Goal: Information Seeking & Learning: Learn about a topic

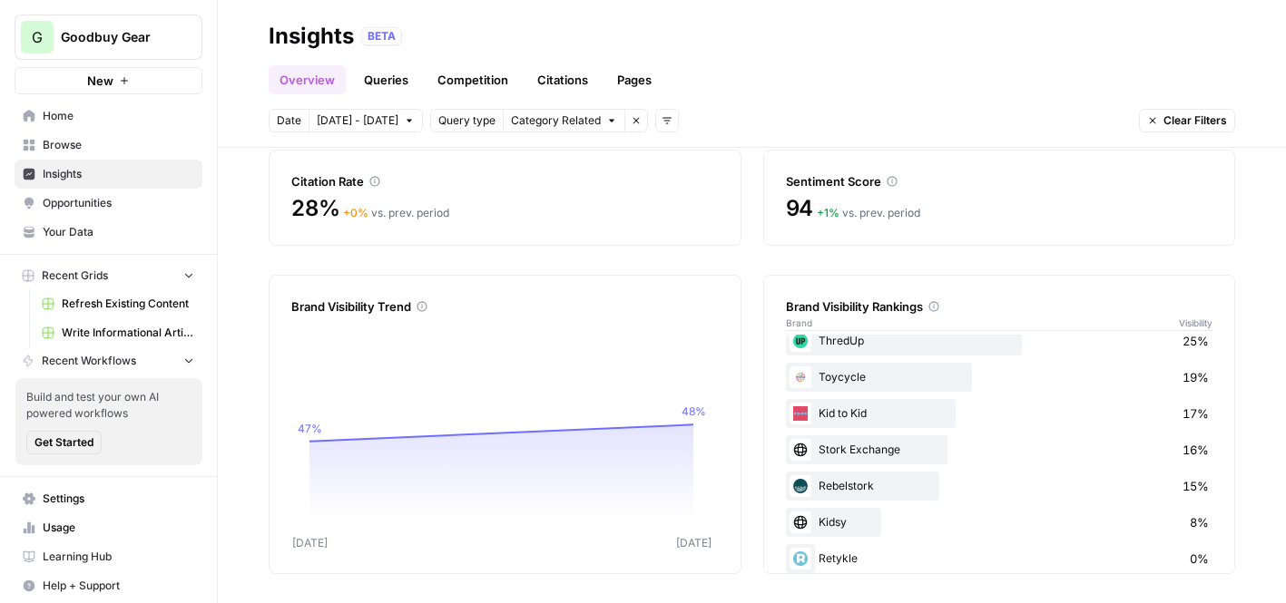
scroll to position [142, 0]
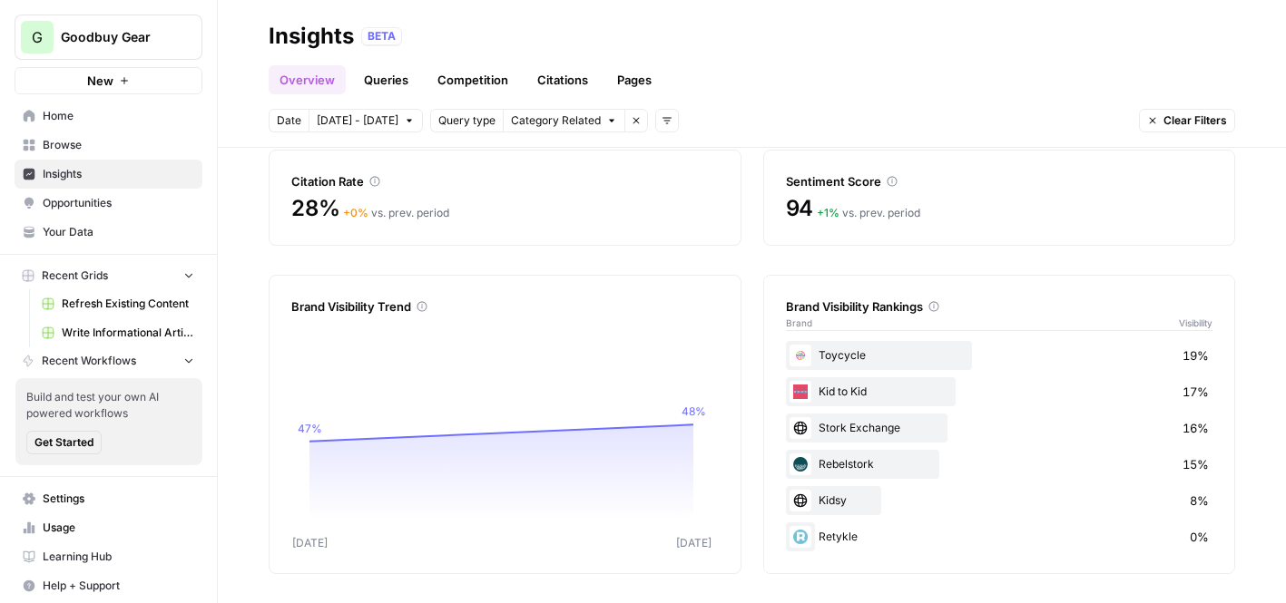
click at [864, 465] on div "Rebelstork 15%" at bounding box center [999, 464] width 427 height 29
click at [376, 79] on link "Queries" at bounding box center [386, 79] width 66 height 29
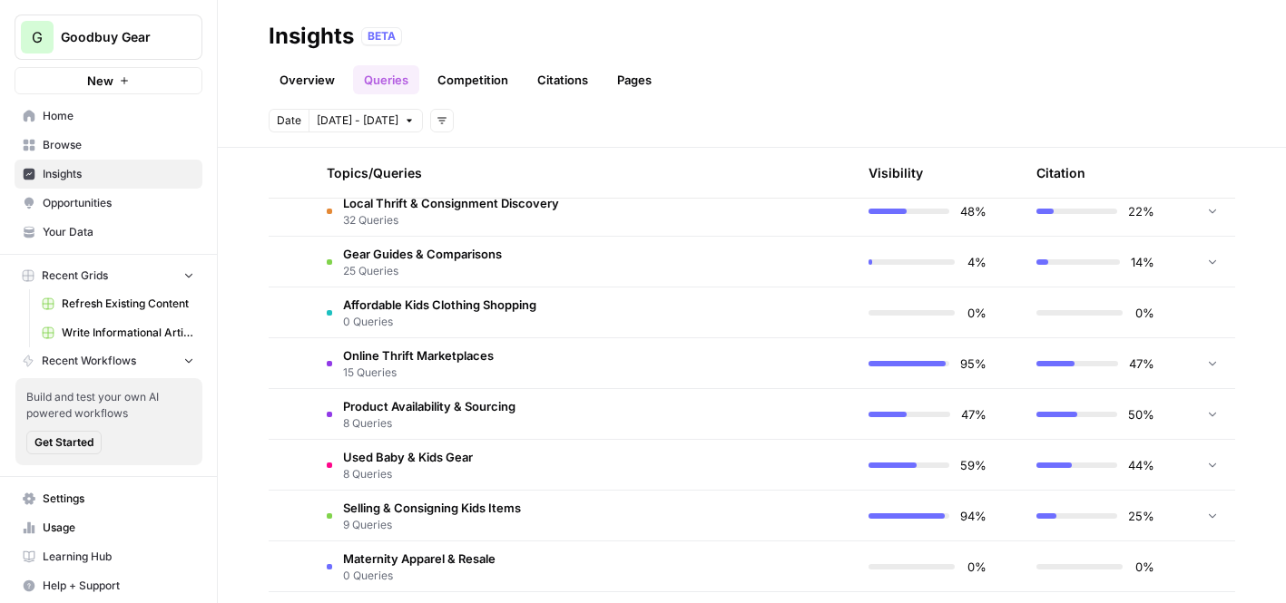
scroll to position [425, 0]
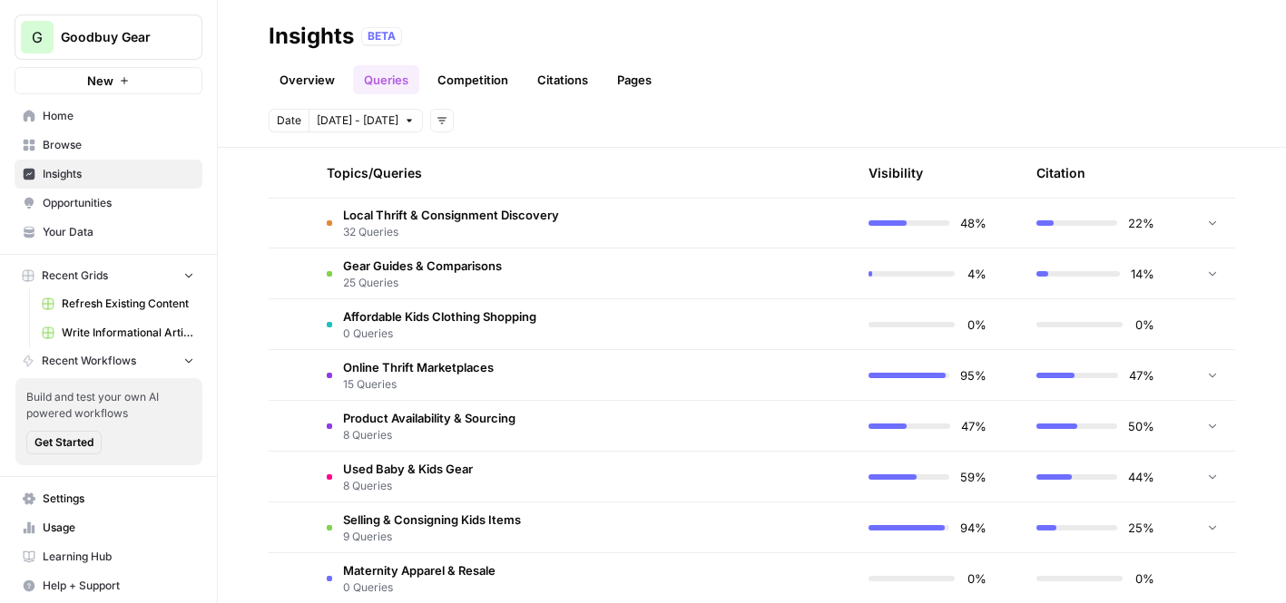
click at [419, 270] on span "Gear Guides & Comparisons" at bounding box center [422, 266] width 159 height 18
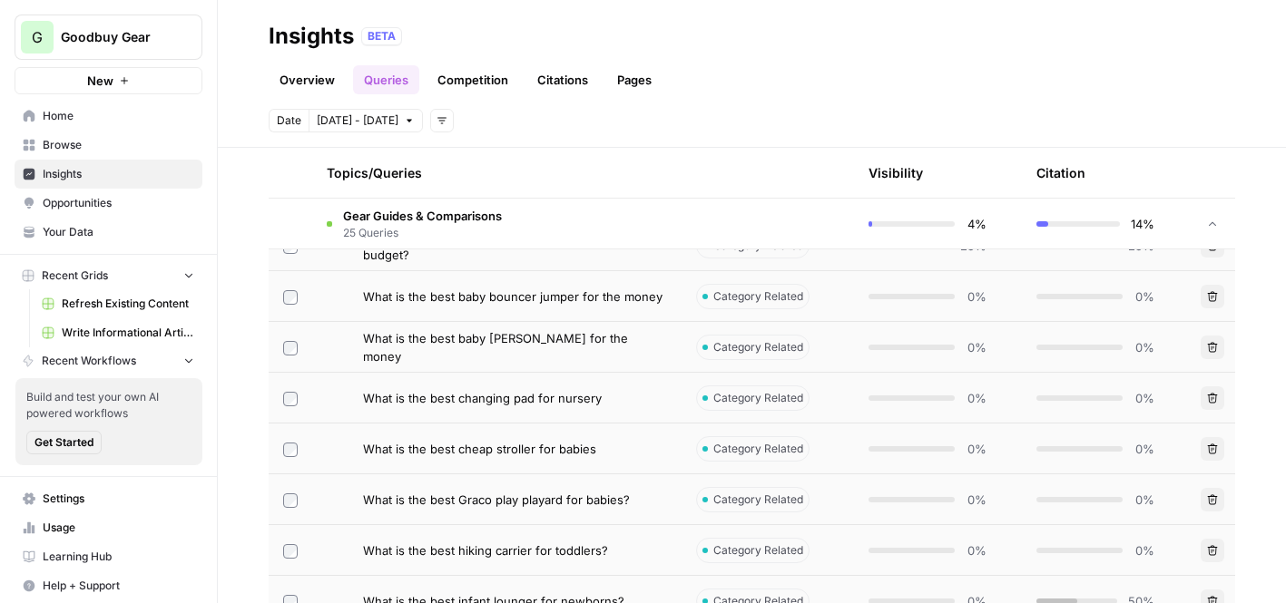
scroll to position [773, 0]
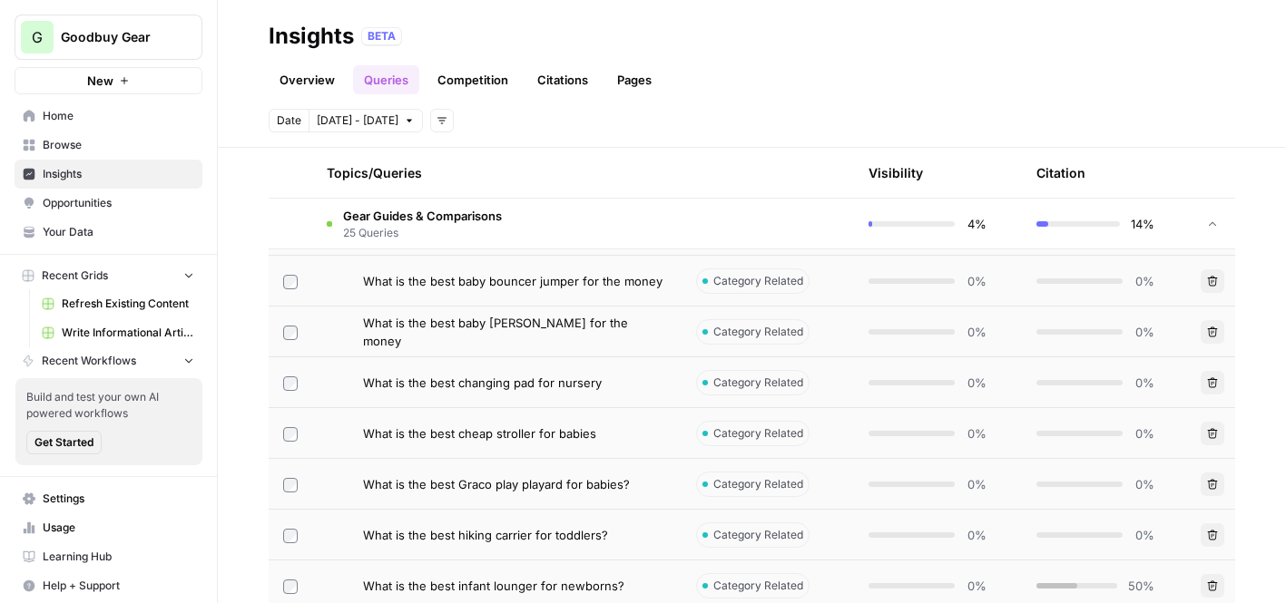
click at [499, 73] on link "Competition" at bounding box center [472, 79] width 93 height 29
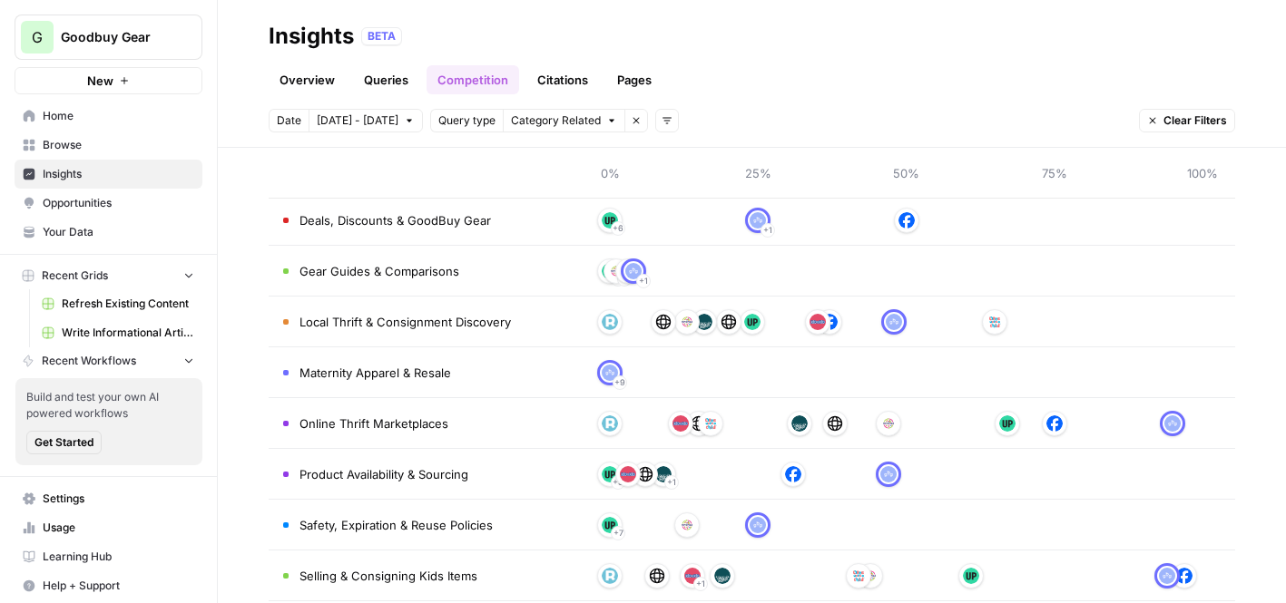
scroll to position [175, 0]
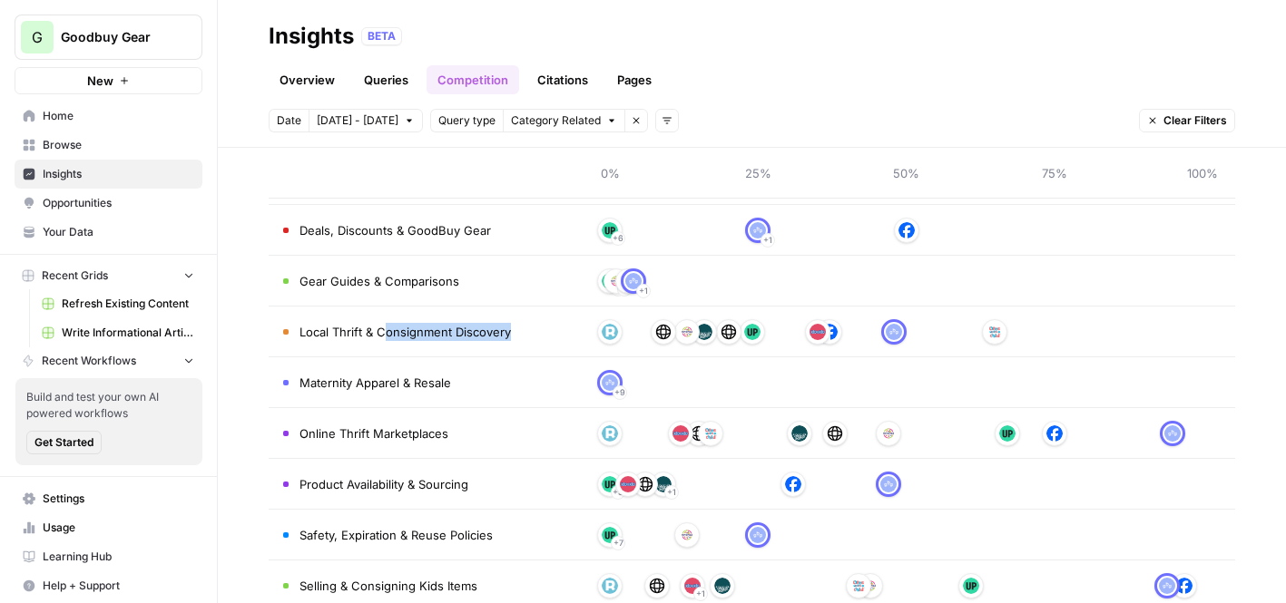
drag, startPoint x: 387, startPoint y: 334, endPoint x: 530, endPoint y: 334, distance: 142.4
click at [530, 334] on td "Local Thrift & Consignment Discovery" at bounding box center [423, 332] width 308 height 50
click at [528, 334] on td "Local Thrift & Consignment Discovery" at bounding box center [423, 332] width 308 height 50
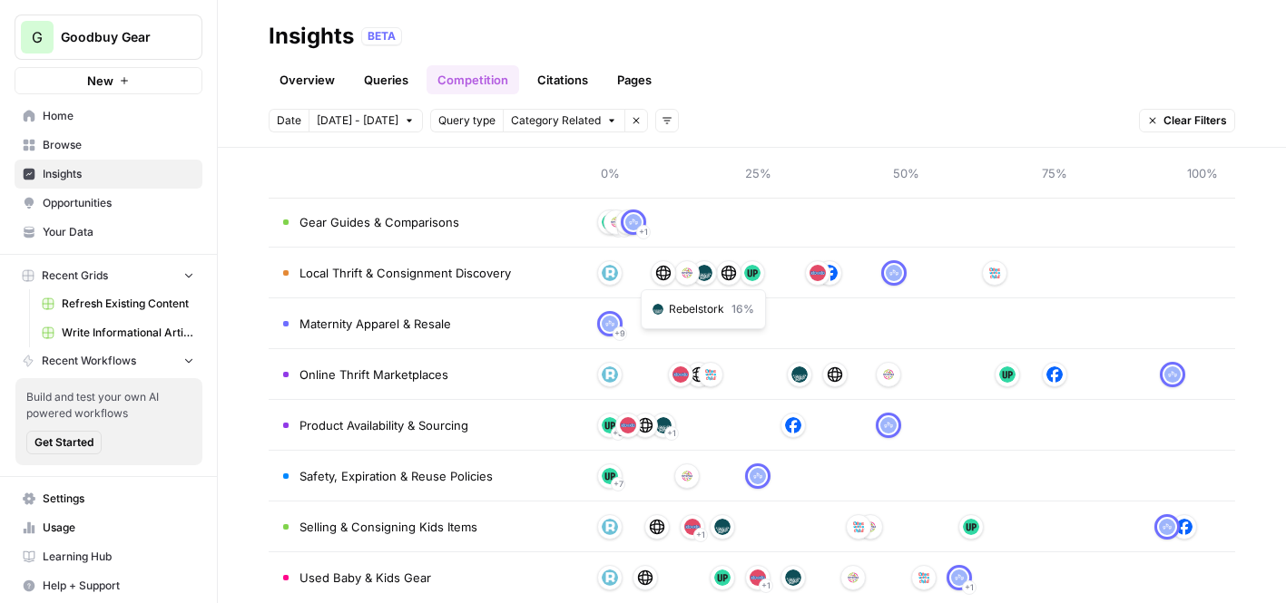
scroll to position [263, 0]
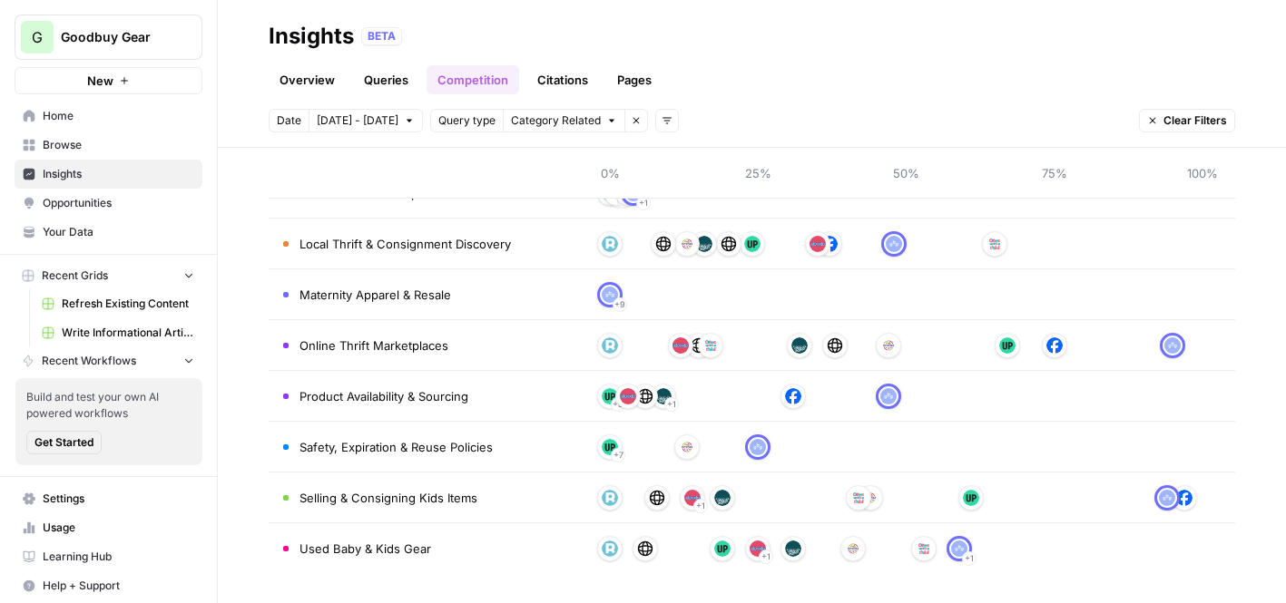
click at [557, 81] on link "Citations" at bounding box center [562, 79] width 73 height 29
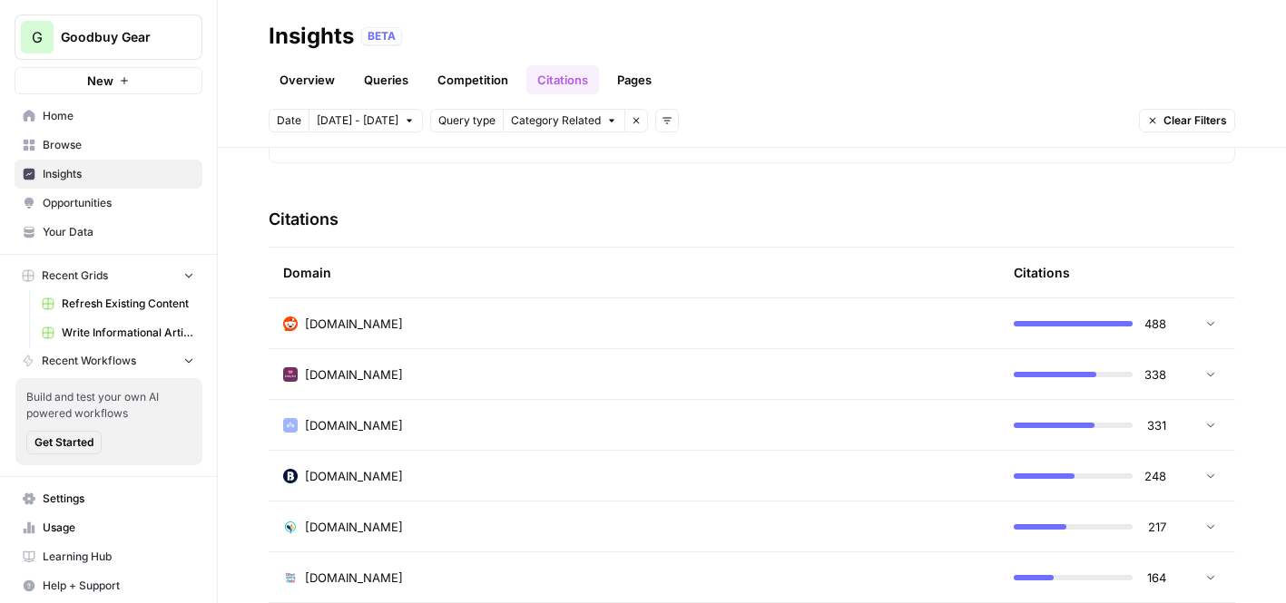
scroll to position [419, 0]
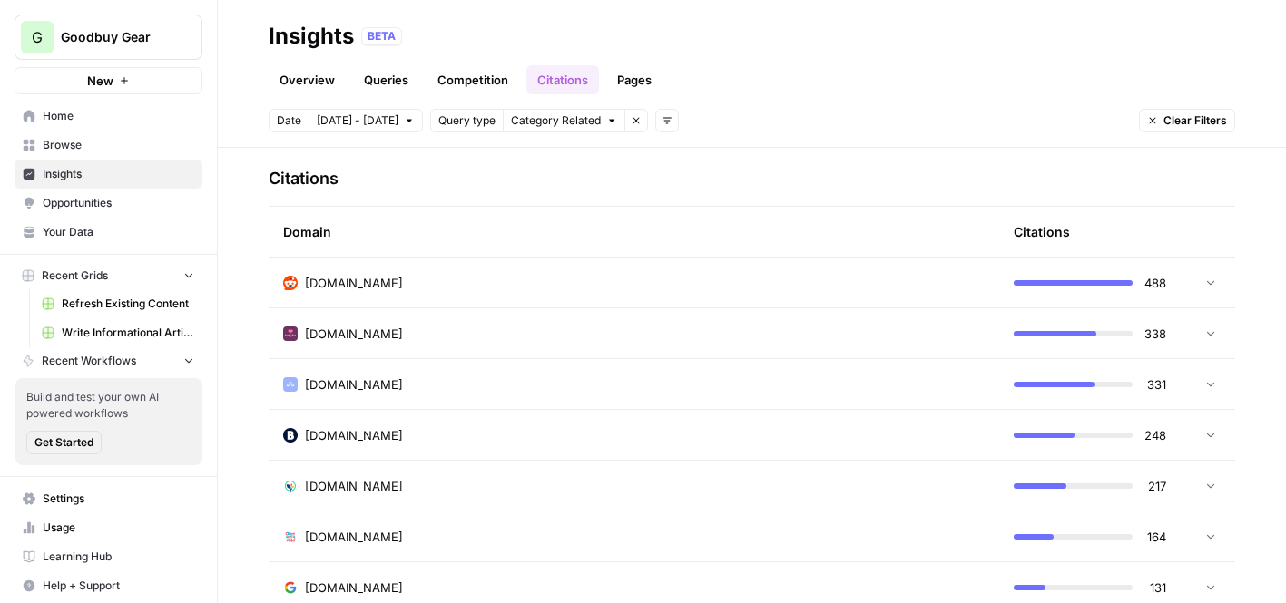
click at [503, 376] on div "[DOMAIN_NAME]" at bounding box center [633, 385] width 701 height 18
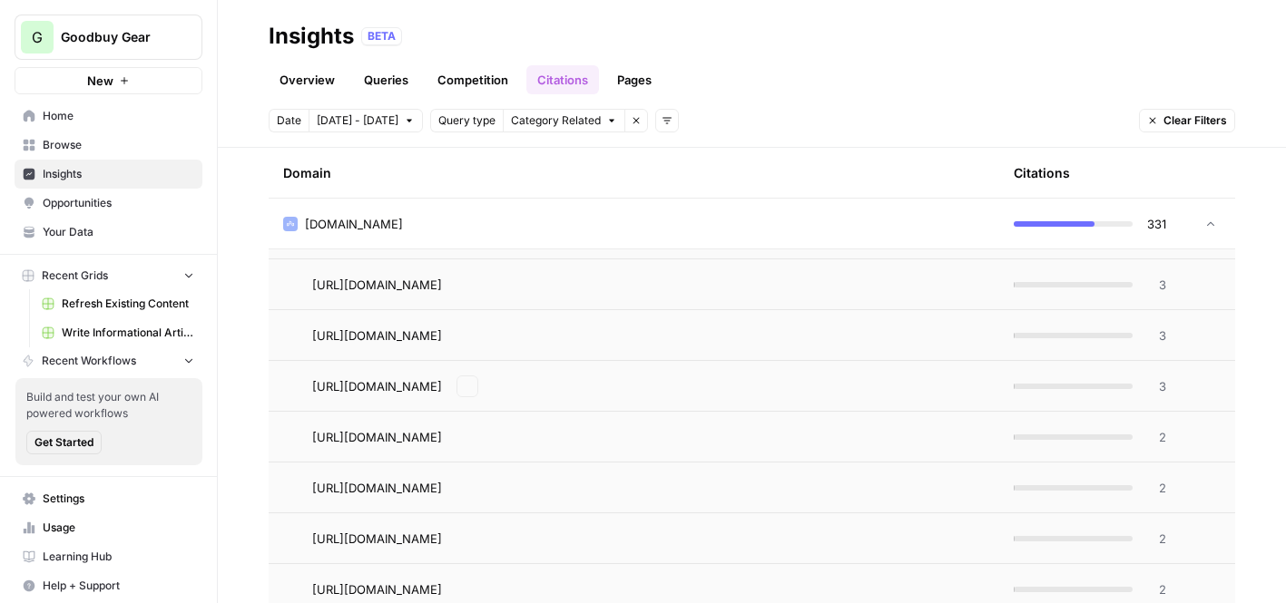
scroll to position [1639, 0]
click at [623, 75] on link "Pages" at bounding box center [634, 79] width 56 height 29
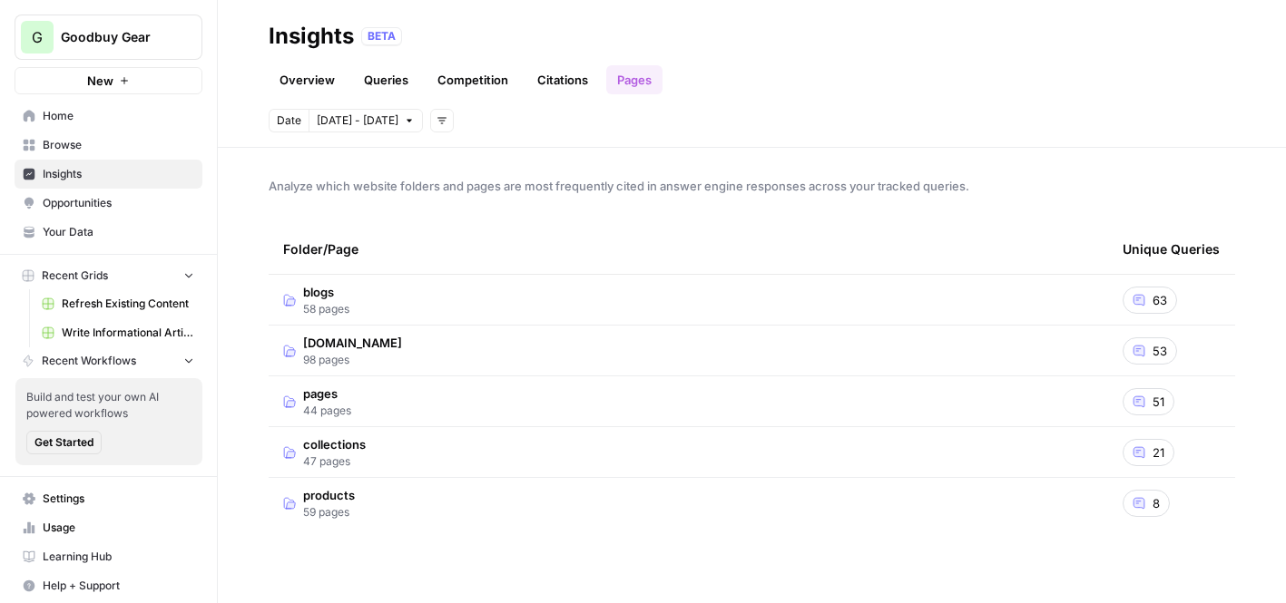
click at [329, 285] on span "blogs" at bounding box center [326, 292] width 46 height 18
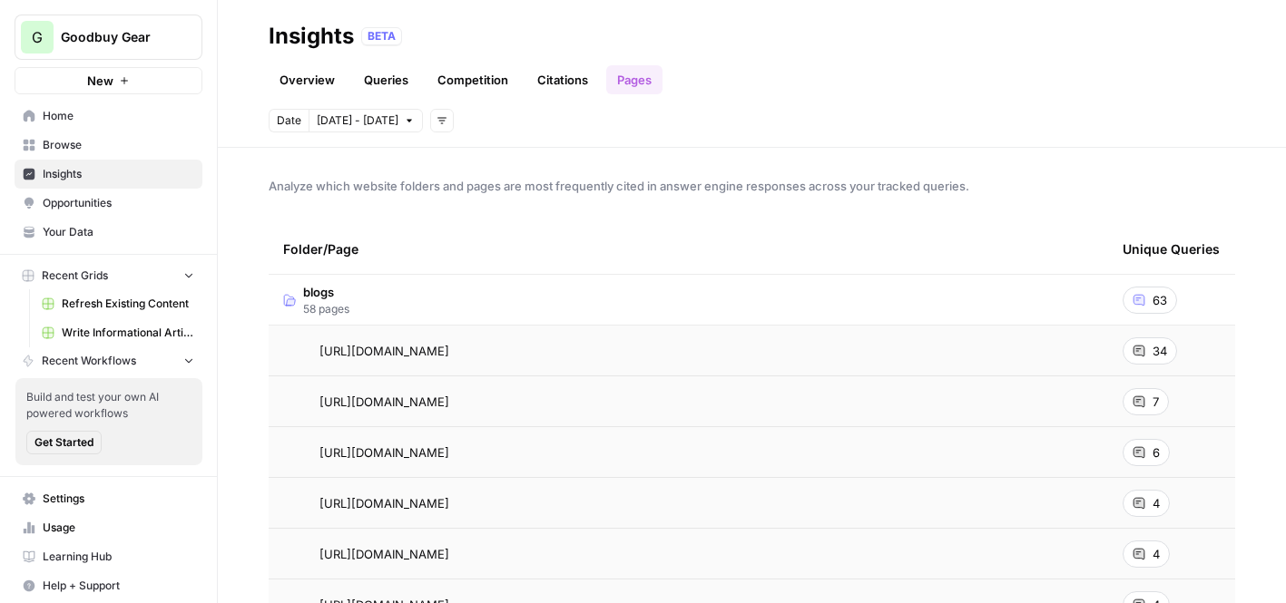
scroll to position [83, 0]
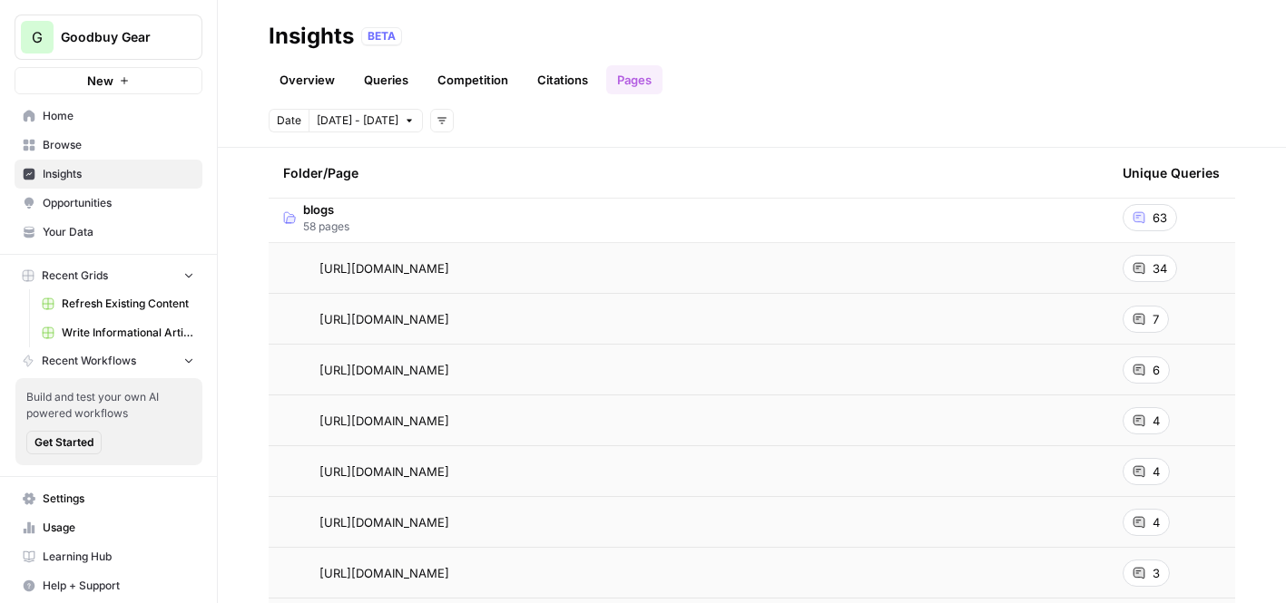
click at [303, 216] on span "blogs" at bounding box center [326, 210] width 46 height 18
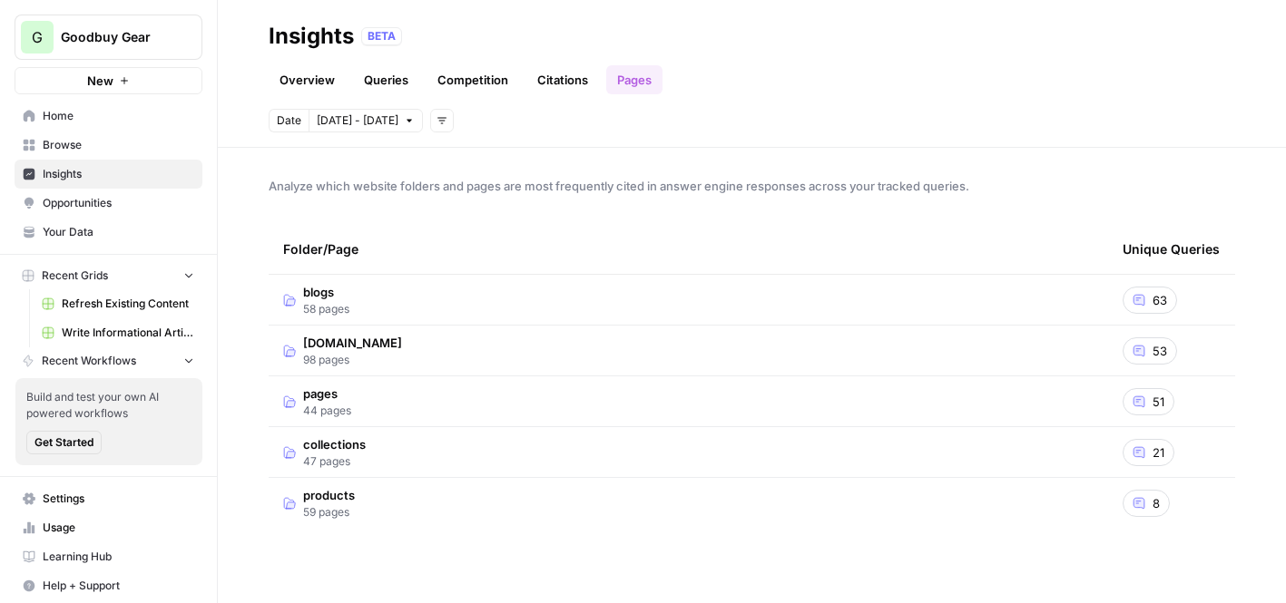
click at [335, 400] on span "pages" at bounding box center [327, 394] width 48 height 18
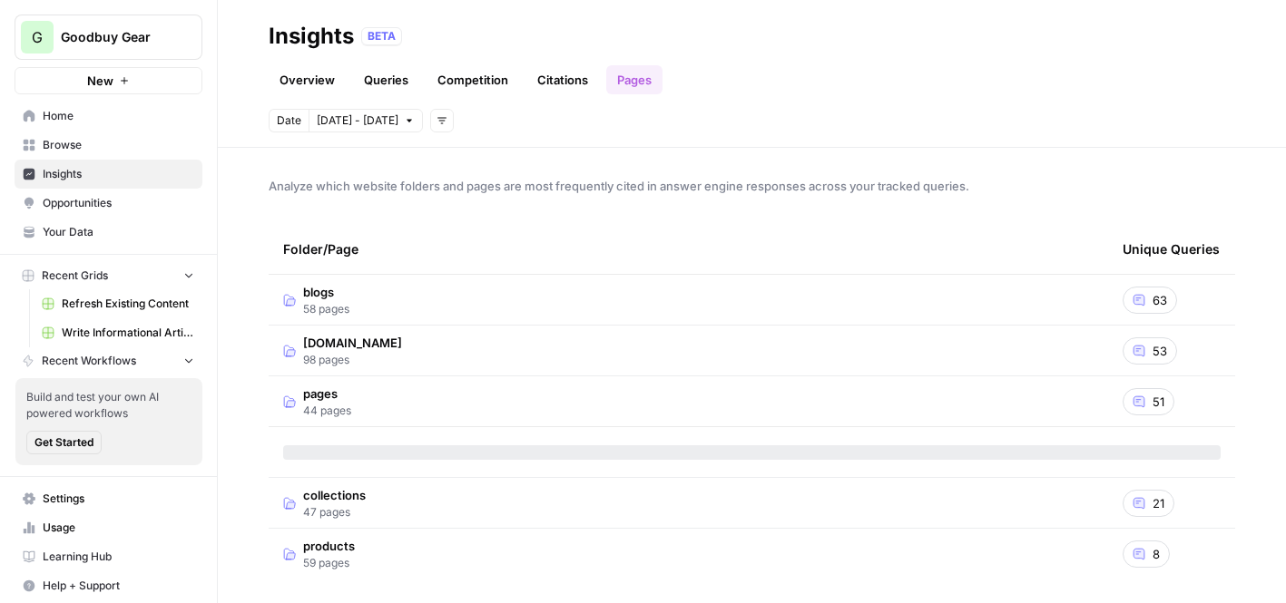
scroll to position [5, 0]
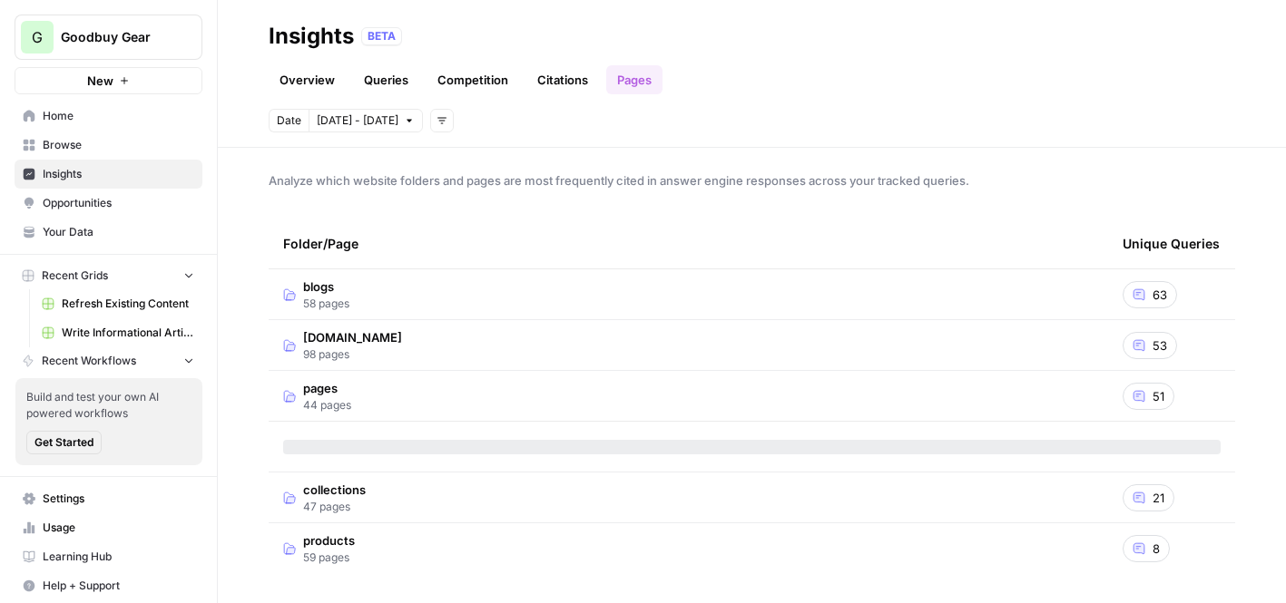
click at [350, 406] on span "44 pages" at bounding box center [327, 405] width 48 height 16
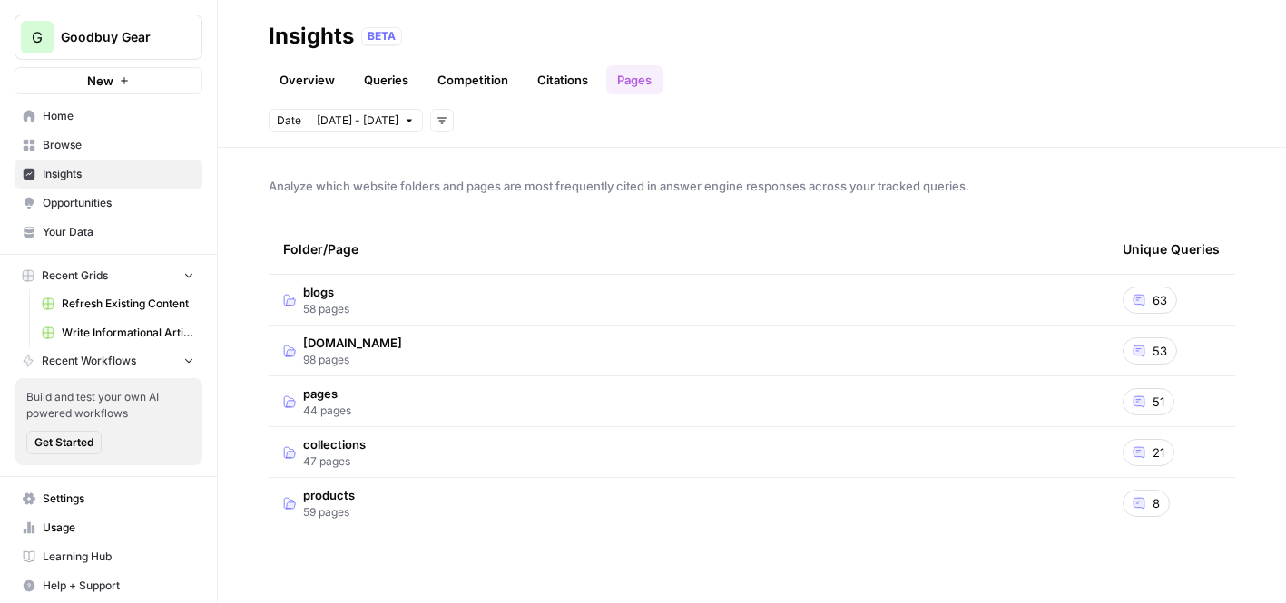
click at [318, 88] on link "Overview" at bounding box center [307, 79] width 77 height 29
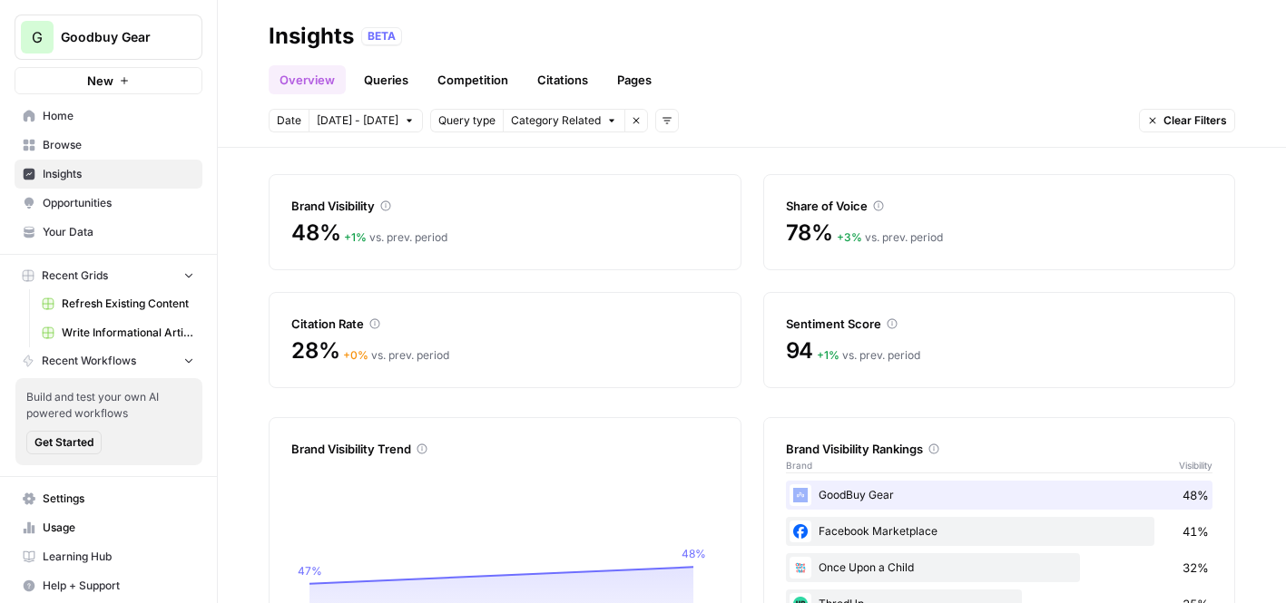
scroll to position [48, 0]
click at [112, 198] on span "Opportunities" at bounding box center [119, 203] width 152 height 16
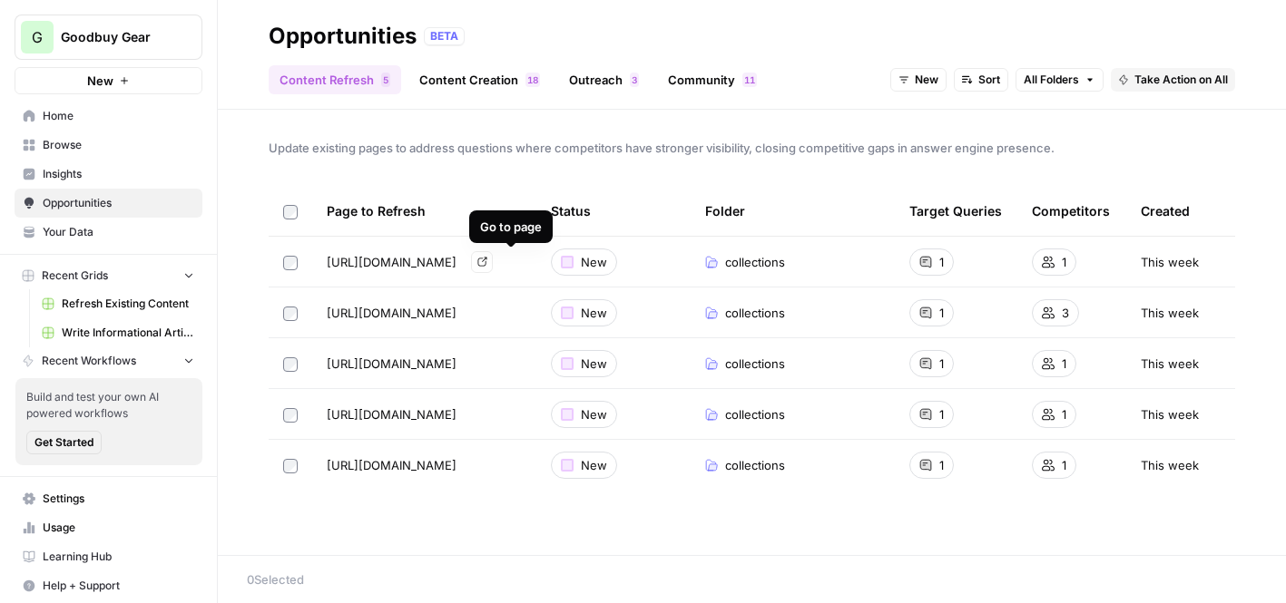
click at [447, 264] on span "[URL][DOMAIN_NAME]" at bounding box center [392, 262] width 130 height 18
click at [487, 266] on icon "Go to page https://goodbuygear.com/collections/strollers?srsltid=AfmBOopQkrdnc0…" at bounding box center [482, 262] width 10 height 10
click at [754, 255] on span "collections" at bounding box center [755, 262] width 60 height 18
click at [490, 78] on link "Content Creation 8 1" at bounding box center [479, 79] width 142 height 29
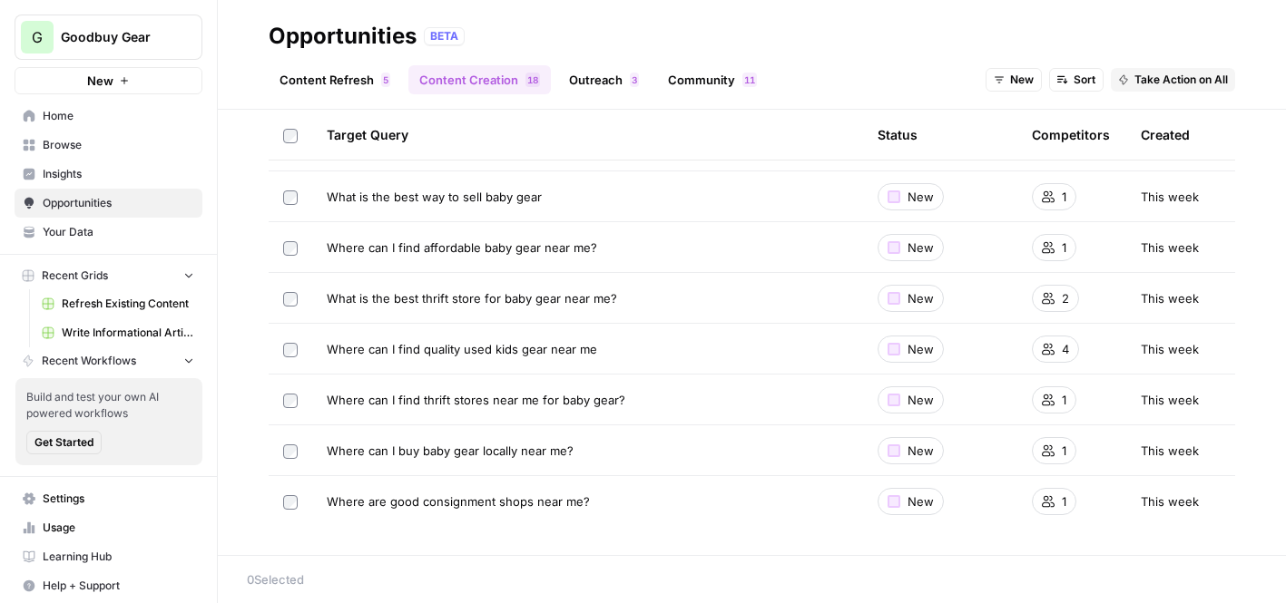
scroll to position [622, 0]
click at [607, 78] on link "Outreach 3" at bounding box center [604, 79] width 92 height 29
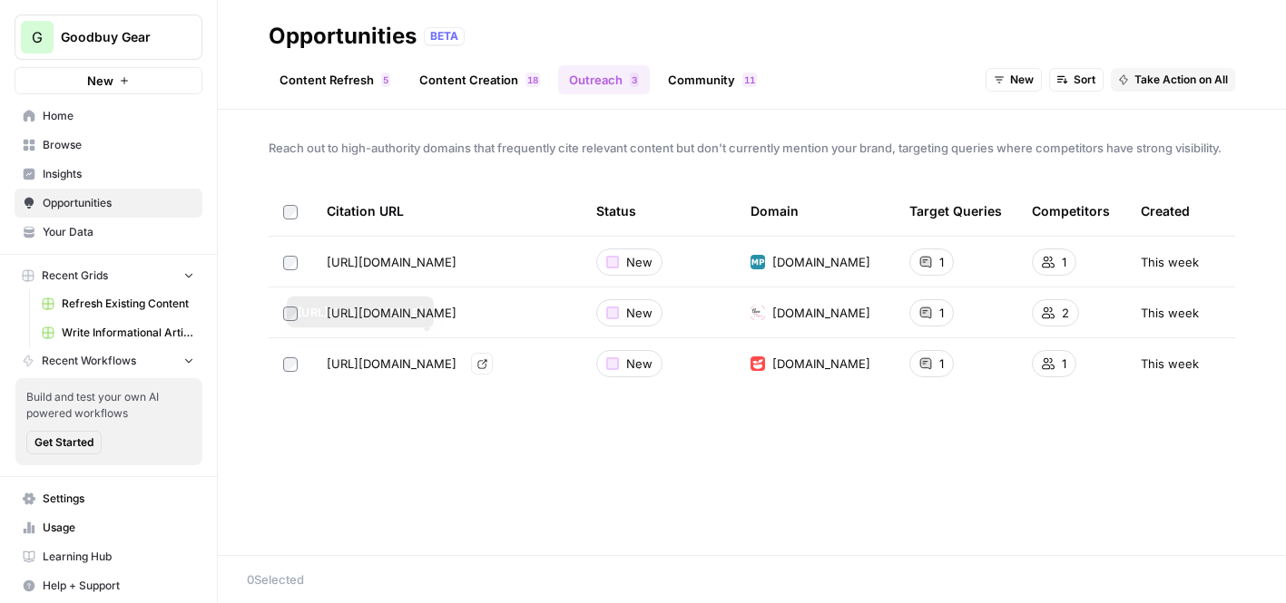
click at [456, 360] on span "[URL][DOMAIN_NAME]" at bounding box center [392, 364] width 130 height 18
click at [486, 360] on icon "Go to page https://tinybeans.com/best-online-resale-consignment-shops/" at bounding box center [481, 363] width 9 height 9
click at [730, 73] on link "Community 1 1" at bounding box center [712, 79] width 111 height 29
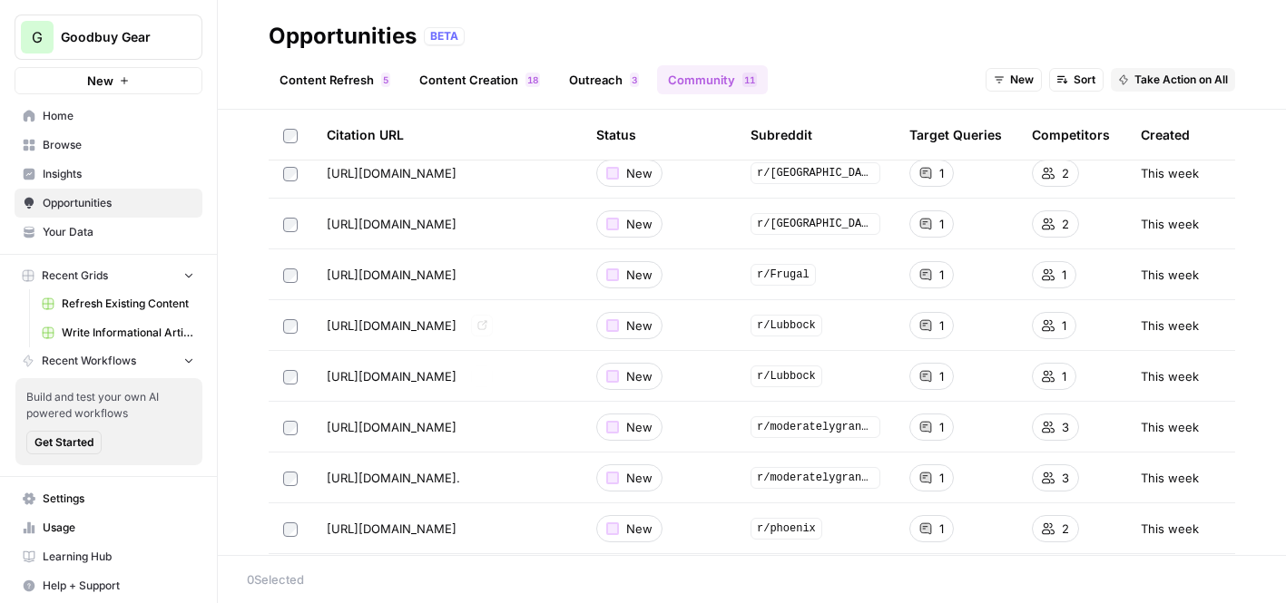
scroll to position [269, 0]
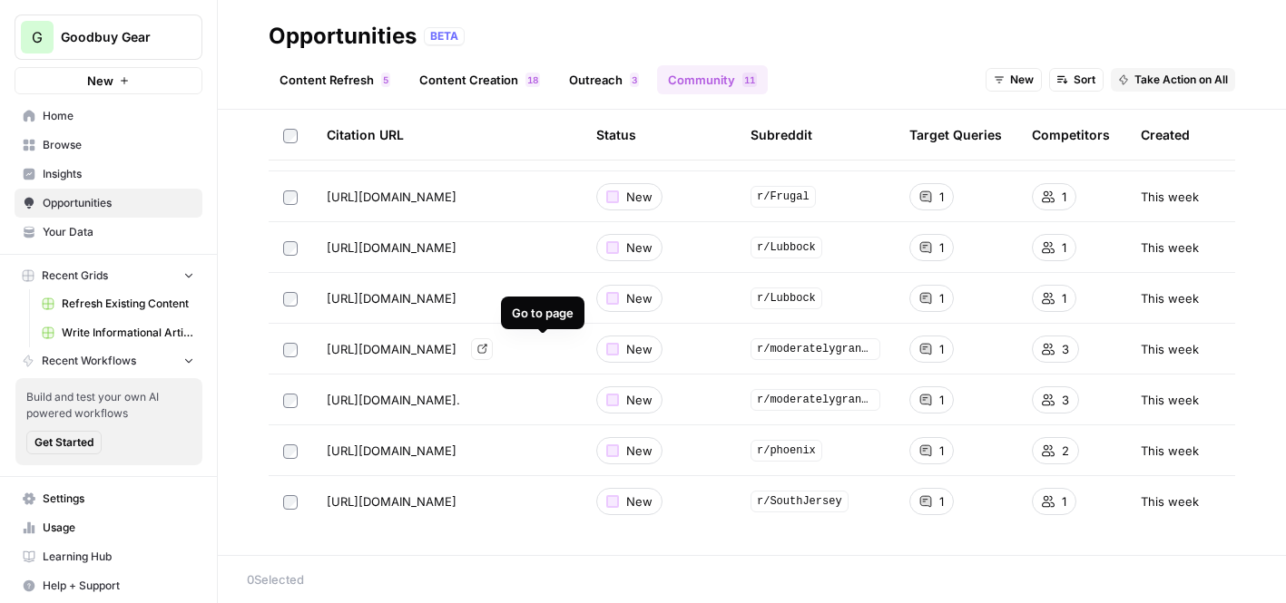
click at [487, 349] on icon "Go to page https://www.reddit.com/r/moderatelygranolamoms/comments/1jfaga9/wher…" at bounding box center [482, 349] width 10 height 10
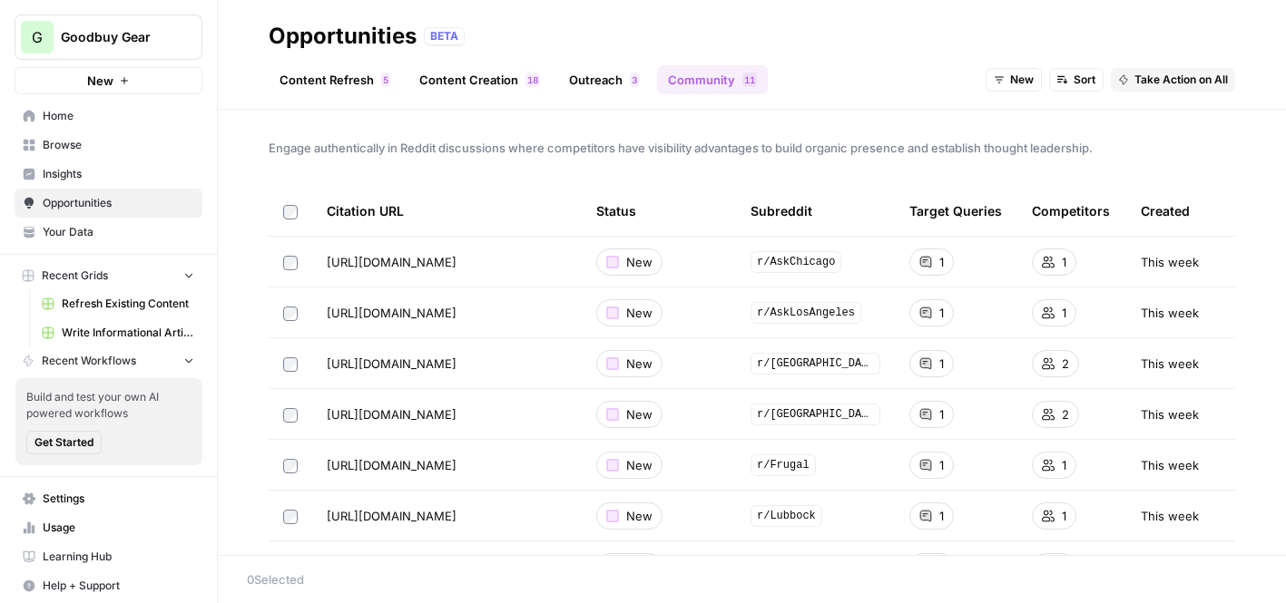
click at [348, 82] on link "Content Refresh 5" at bounding box center [335, 79] width 132 height 29
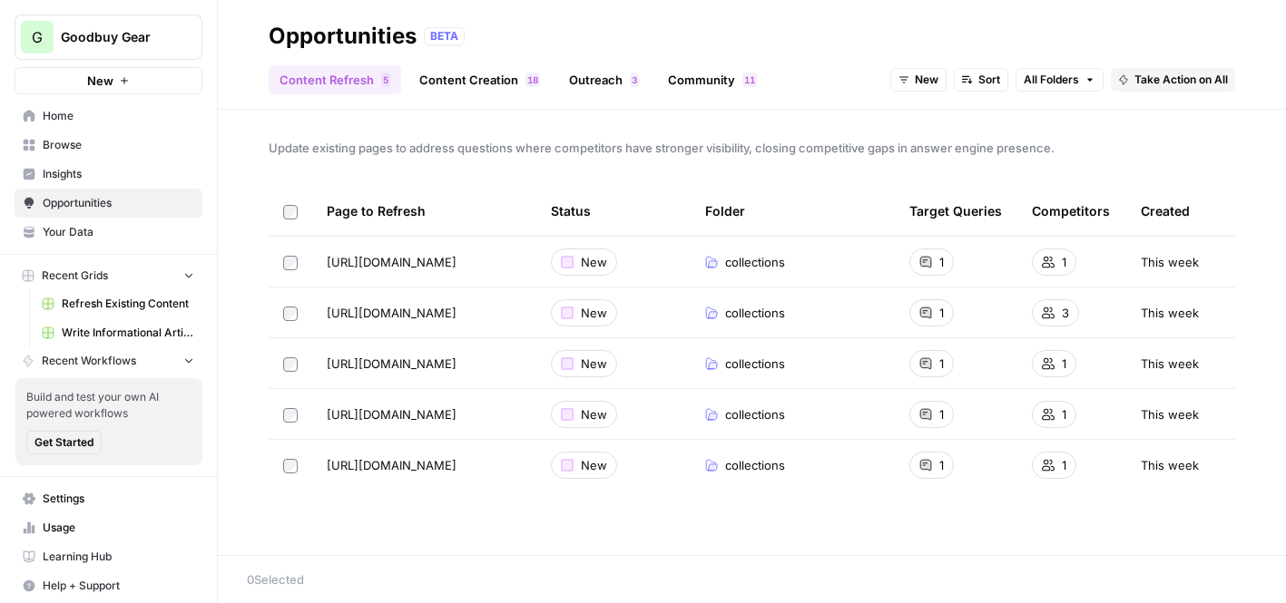
click at [100, 172] on span "Insights" at bounding box center [119, 174] width 152 height 16
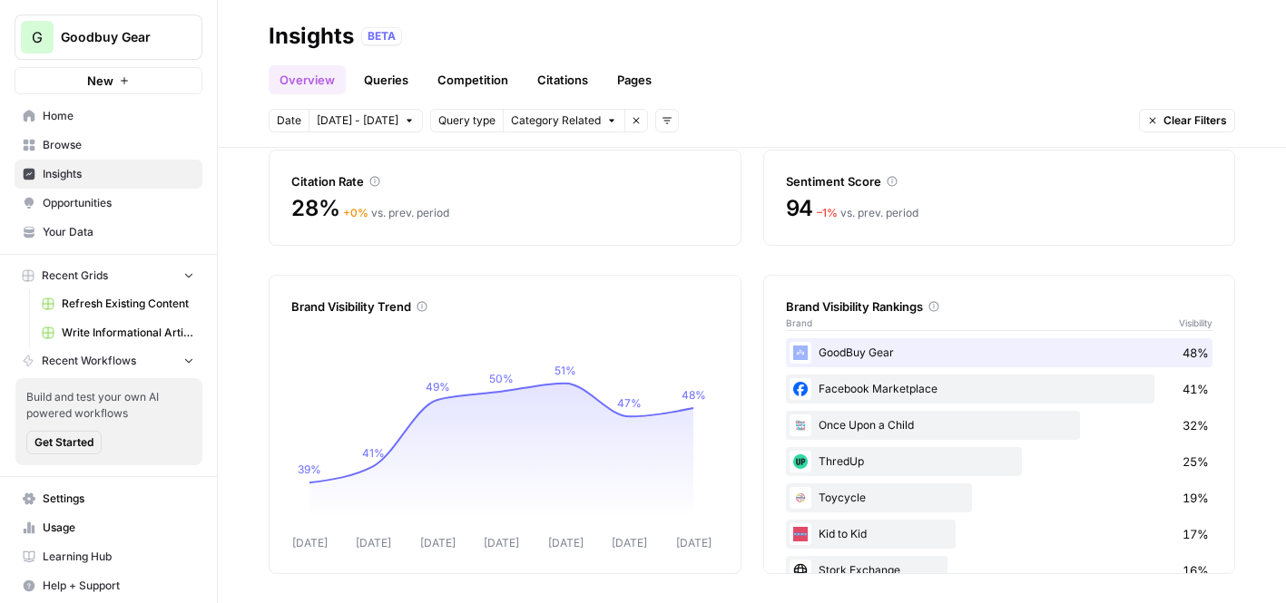
scroll to position [5, 0]
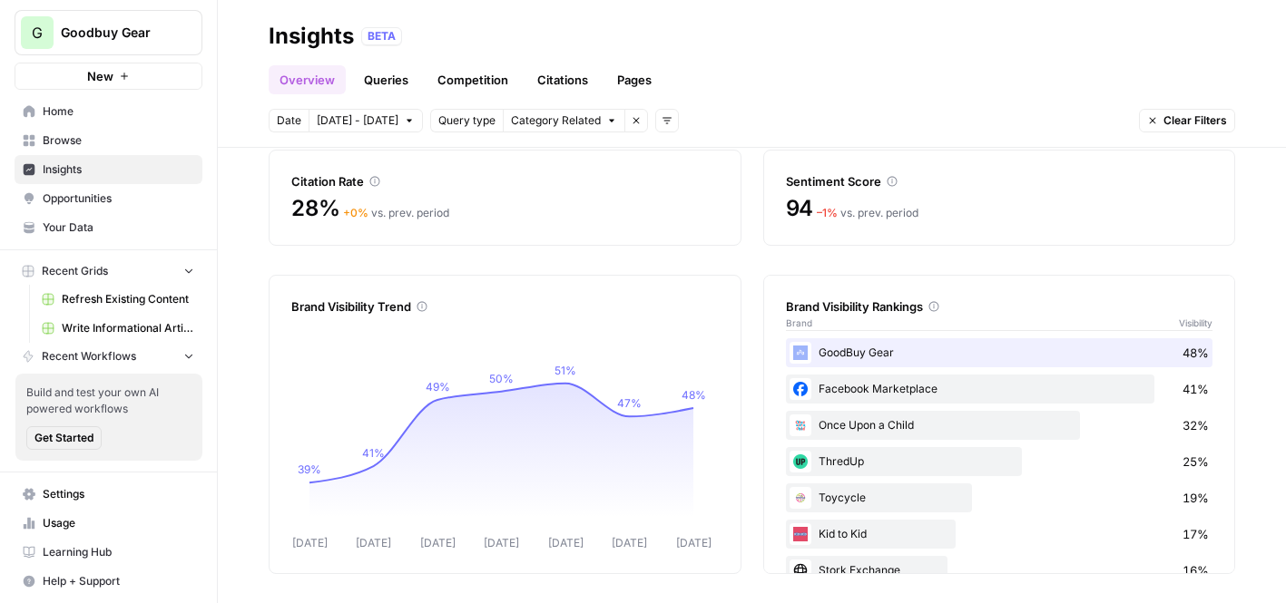
click at [735, 59] on div "Overview Queries Competition Citations Pages" at bounding box center [752, 73] width 966 height 44
click at [97, 196] on span "Opportunities" at bounding box center [119, 199] width 152 height 16
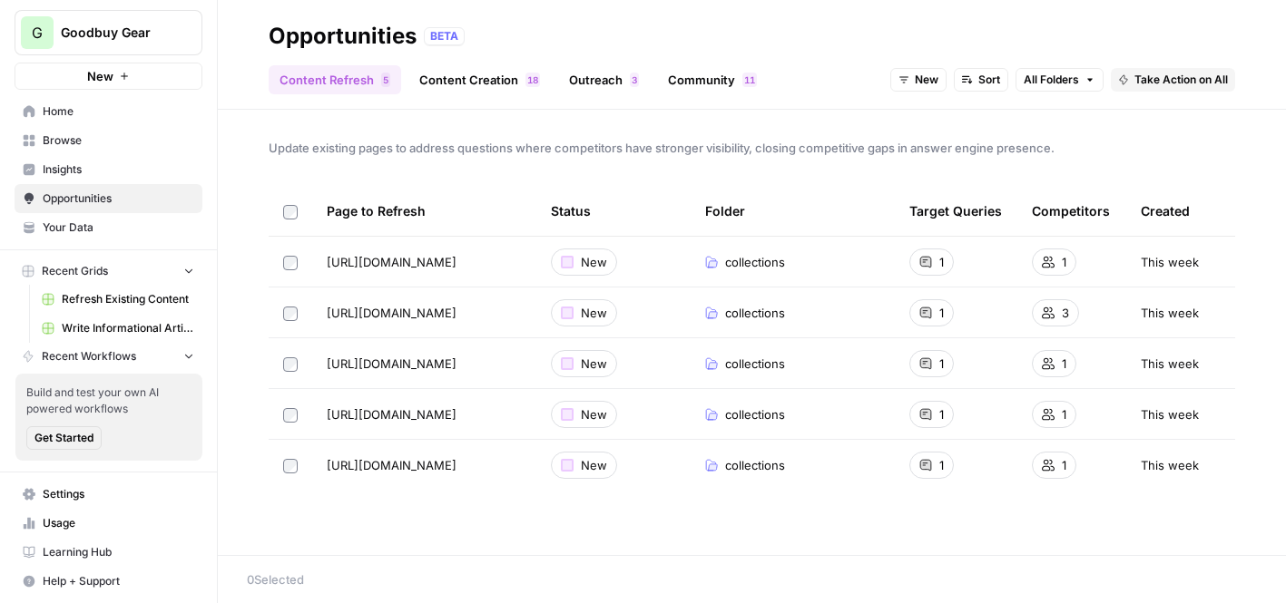
click at [722, 316] on div "collections" at bounding box center [792, 313] width 175 height 18
click at [475, 89] on link "Content Creation 8 1" at bounding box center [479, 79] width 142 height 29
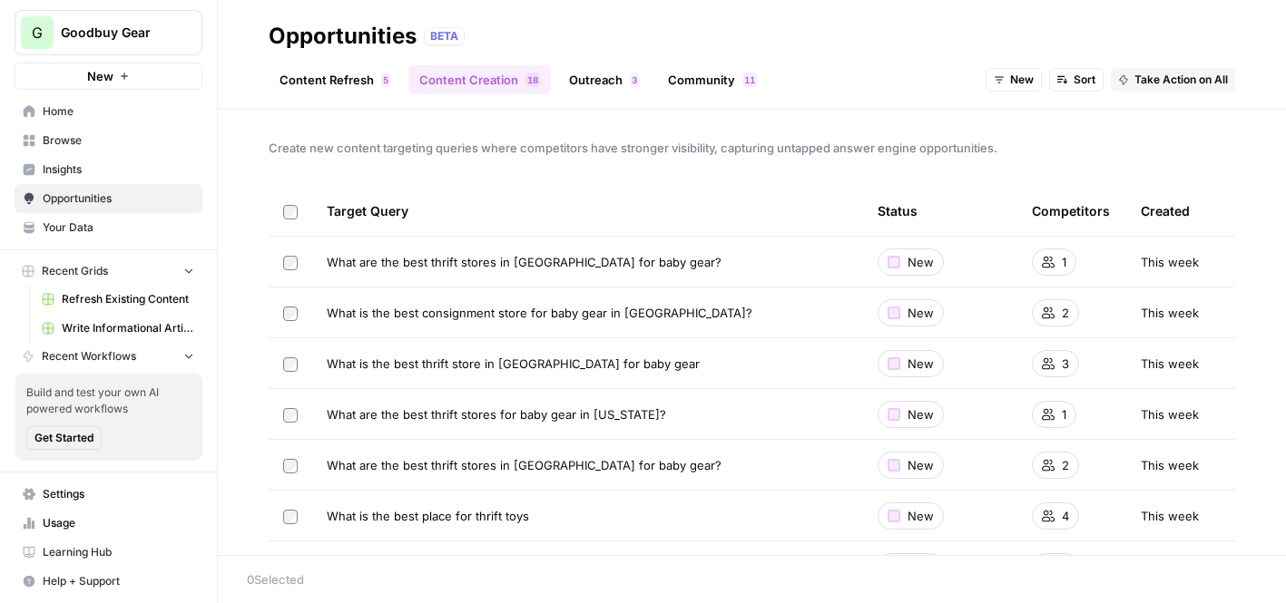
click at [92, 168] on span "Insights" at bounding box center [119, 169] width 152 height 16
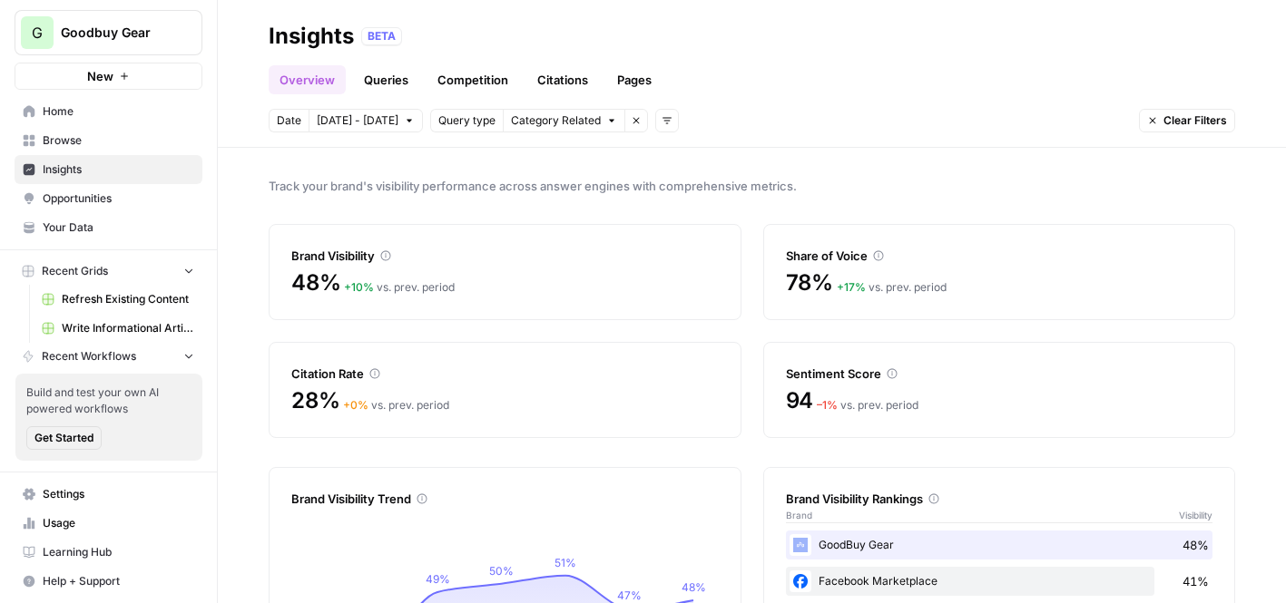
click at [76, 201] on span "Opportunities" at bounding box center [119, 199] width 152 height 16
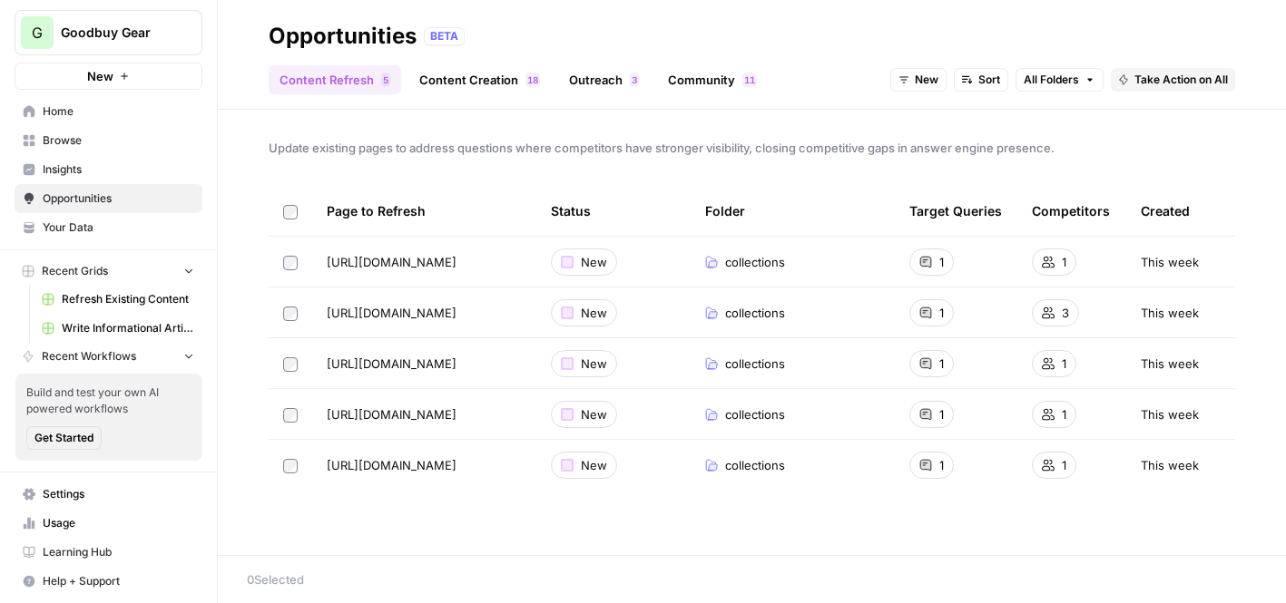
click at [101, 168] on span "Insights" at bounding box center [119, 169] width 152 height 16
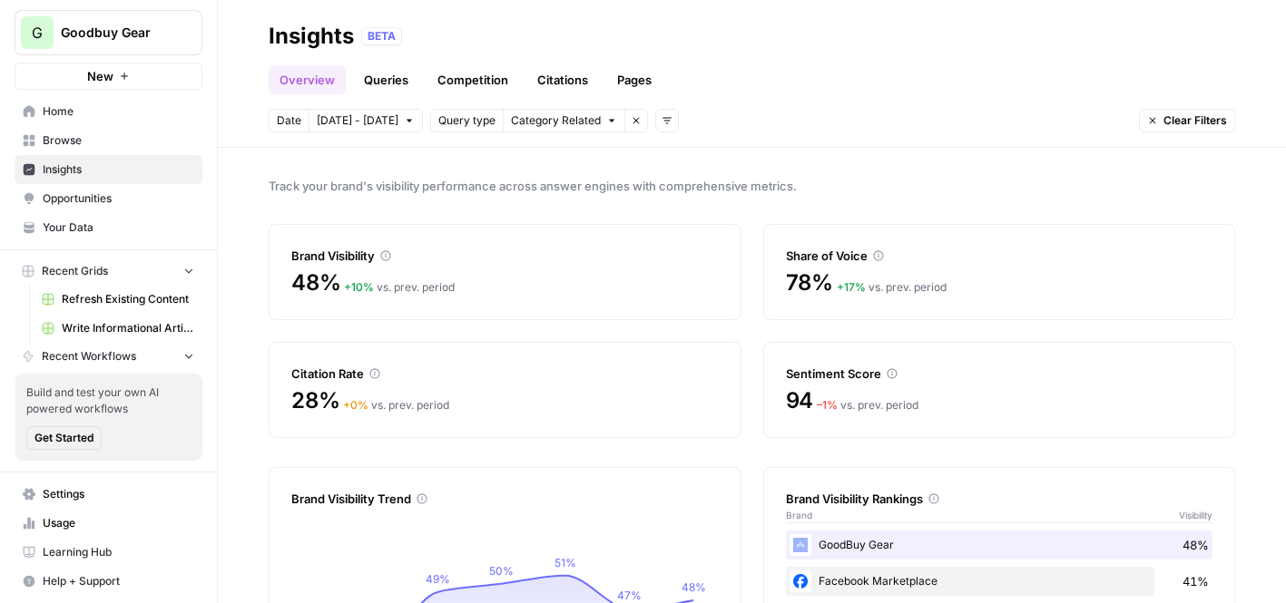
drag, startPoint x: 812, startPoint y: 182, endPoint x: 317, endPoint y: 181, distance: 495.4
click at [317, 181] on span "Track your brand's visibility performance across answer engines with comprehens…" at bounding box center [752, 186] width 966 height 18
drag, startPoint x: 316, startPoint y: 182, endPoint x: 427, endPoint y: 182, distance: 111.6
click at [427, 182] on span "Track your brand's visibility performance across answer engines with comprehens…" at bounding box center [752, 186] width 966 height 18
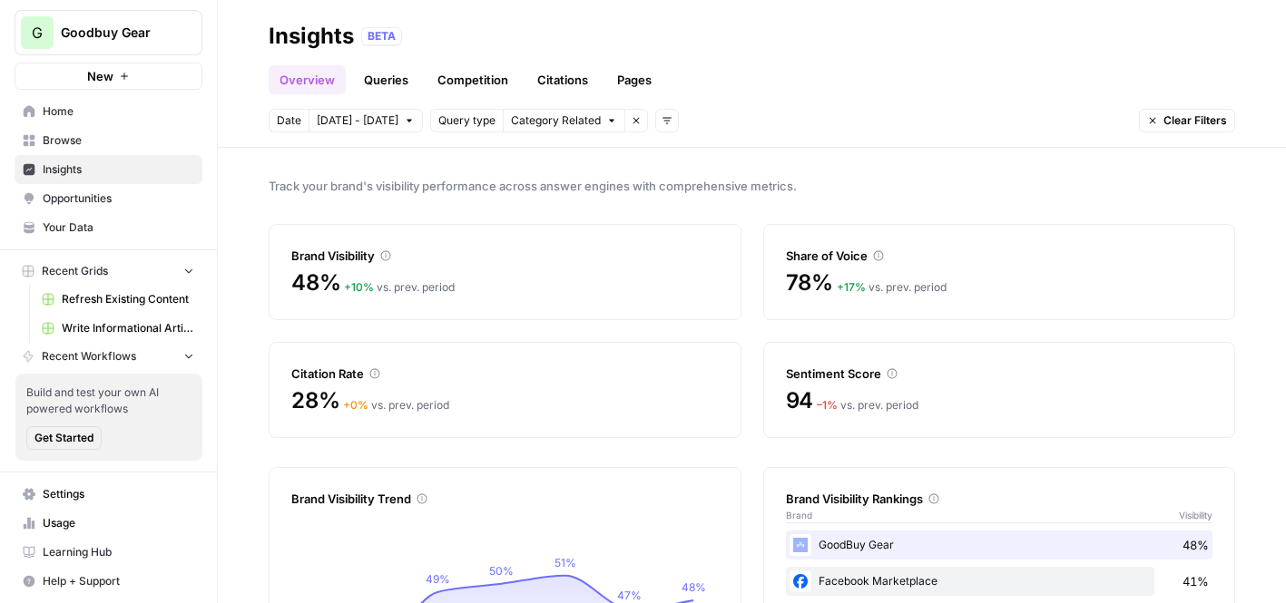
click at [430, 182] on span "Track your brand's visibility performance across answer engines with comprehens…" at bounding box center [752, 186] width 966 height 18
